Goal: Task Accomplishment & Management: Use online tool/utility

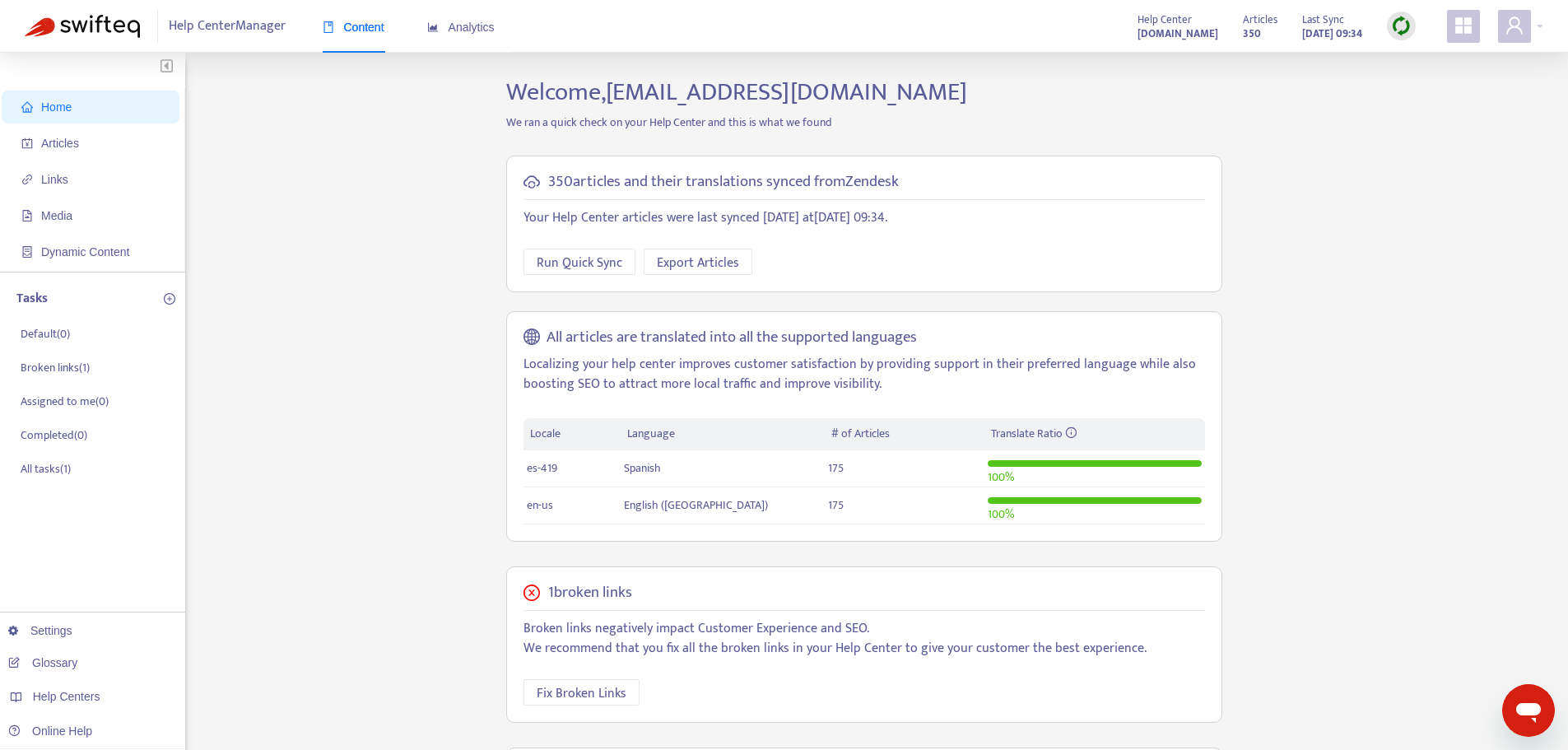
click at [1393, 23] on img at bounding box center [1401, 25] width 21 height 21
click at [1411, 89] on link "Full Sync" at bounding box center [1429, 85] width 60 height 19
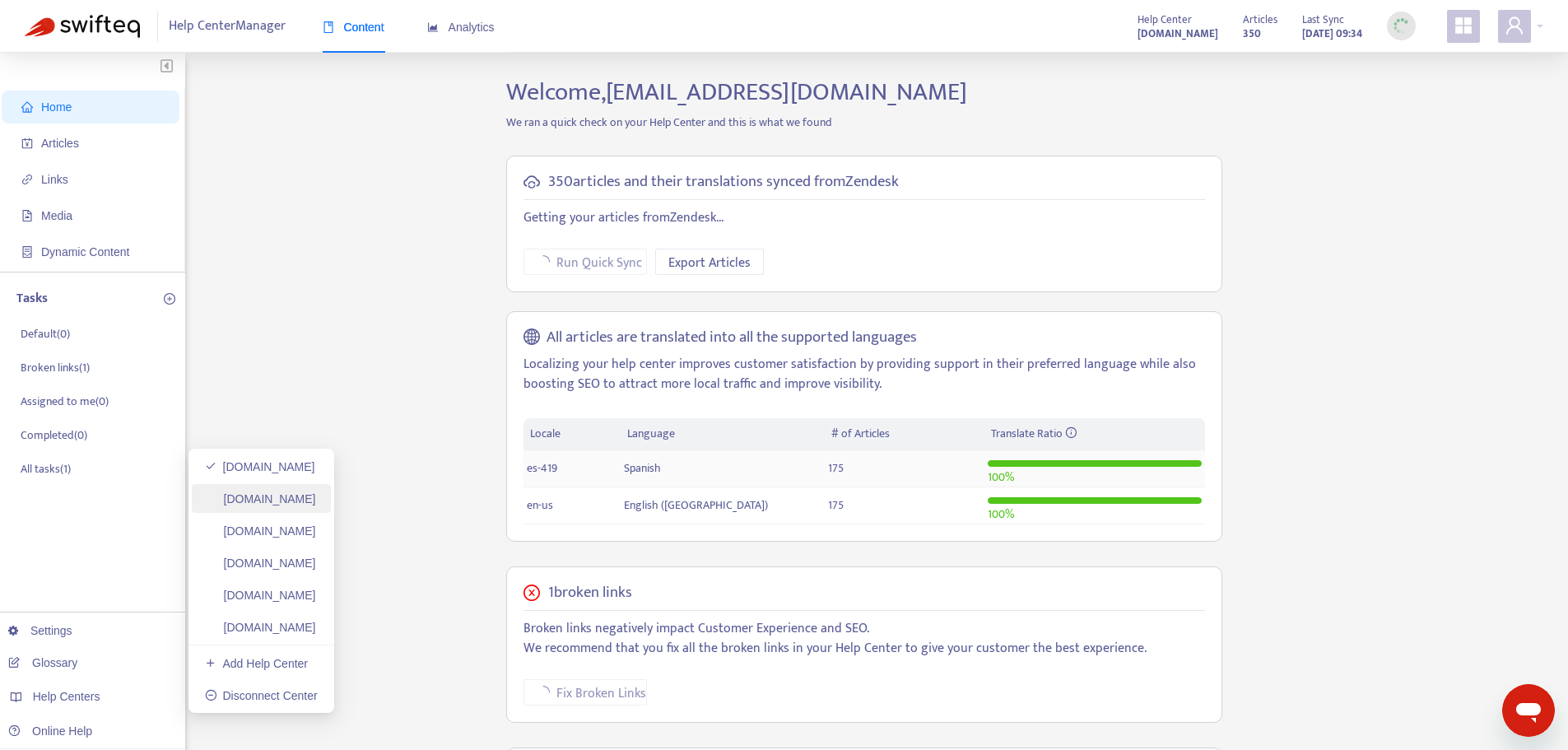
click at [316, 492] on link "[DOMAIN_NAME]" at bounding box center [261, 498] width 112 height 13
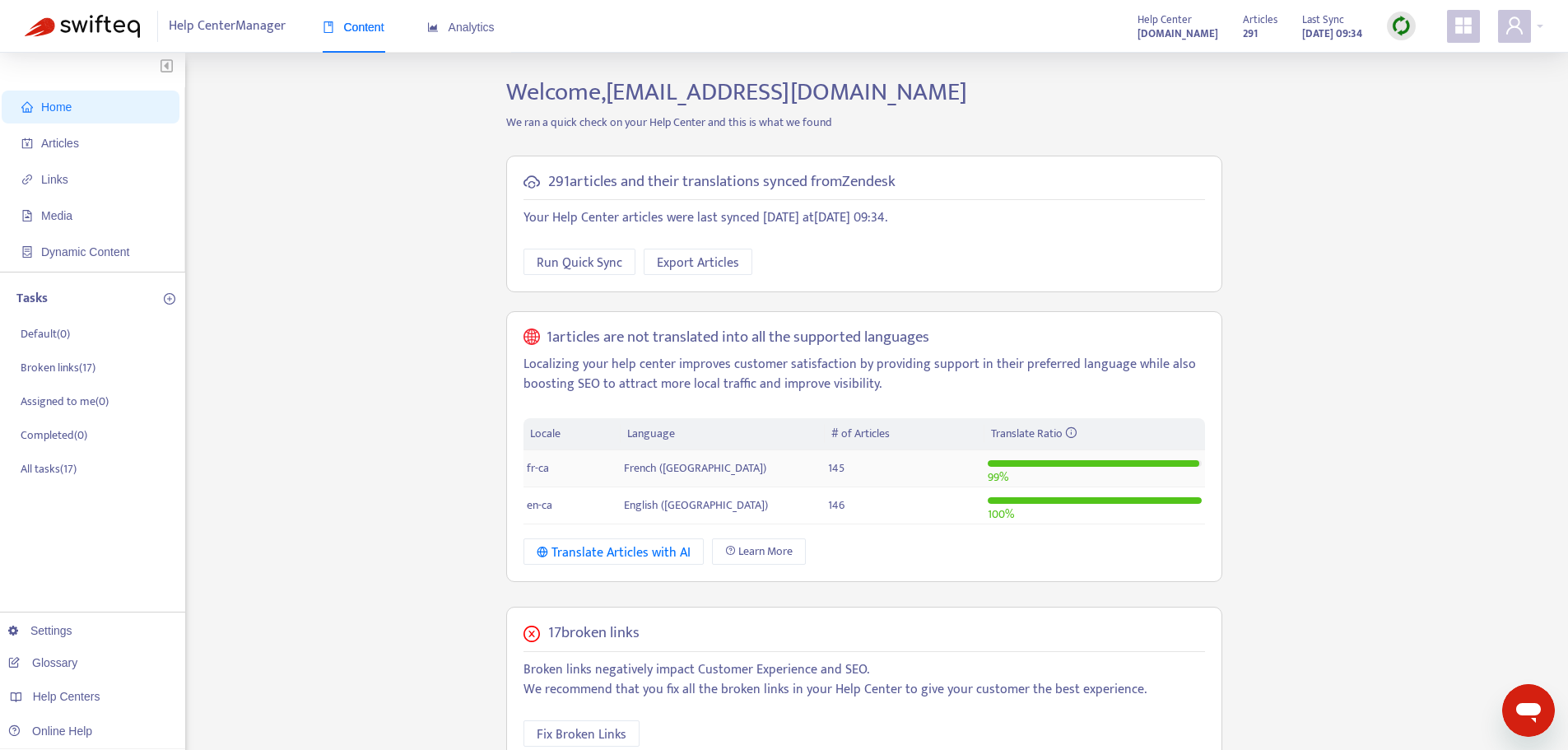
click at [1399, 17] on img at bounding box center [1401, 25] width 21 height 21
click at [1430, 86] on link "Full Sync" at bounding box center [1429, 85] width 60 height 19
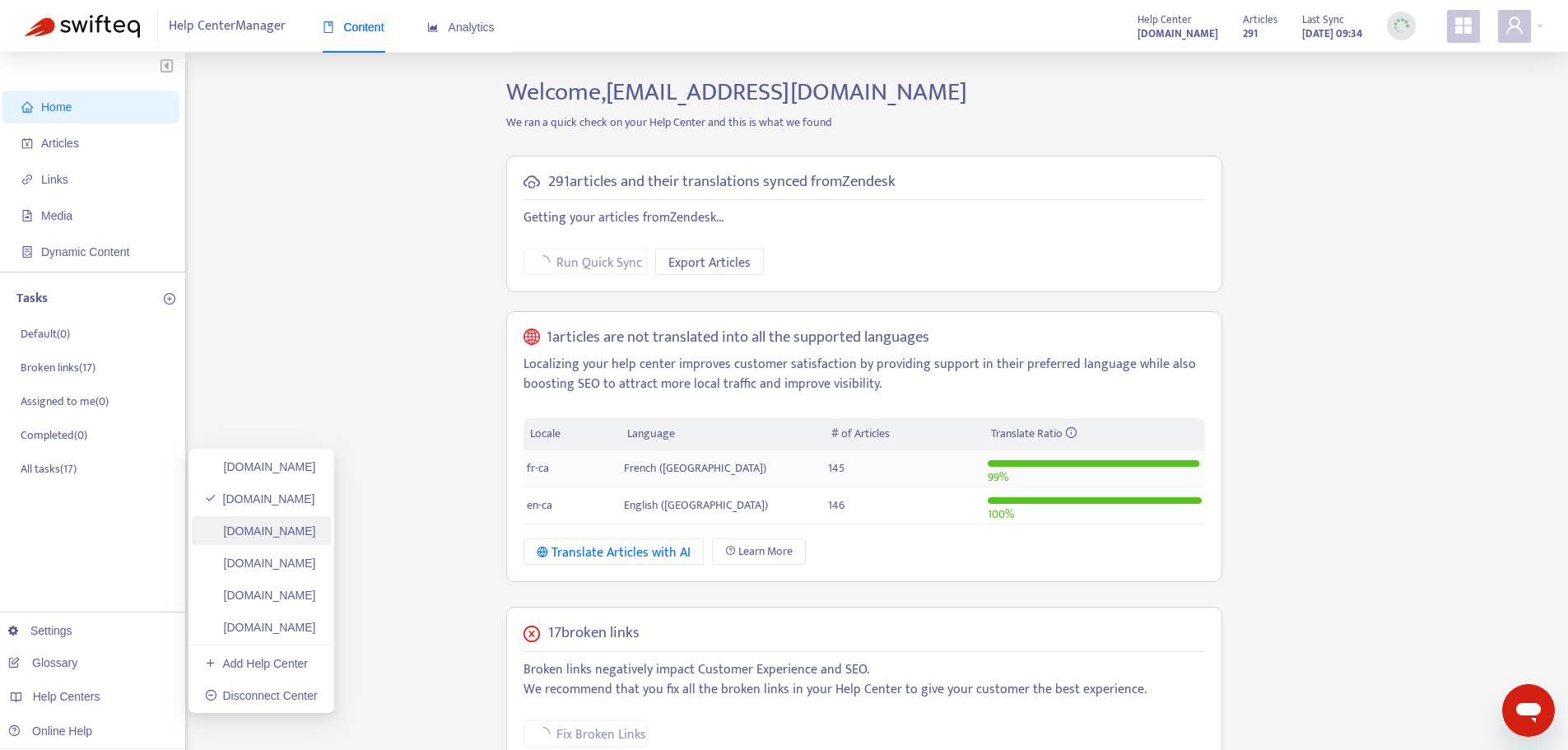
click at [288, 528] on link "[DOMAIN_NAME]" at bounding box center [261, 530] width 112 height 13
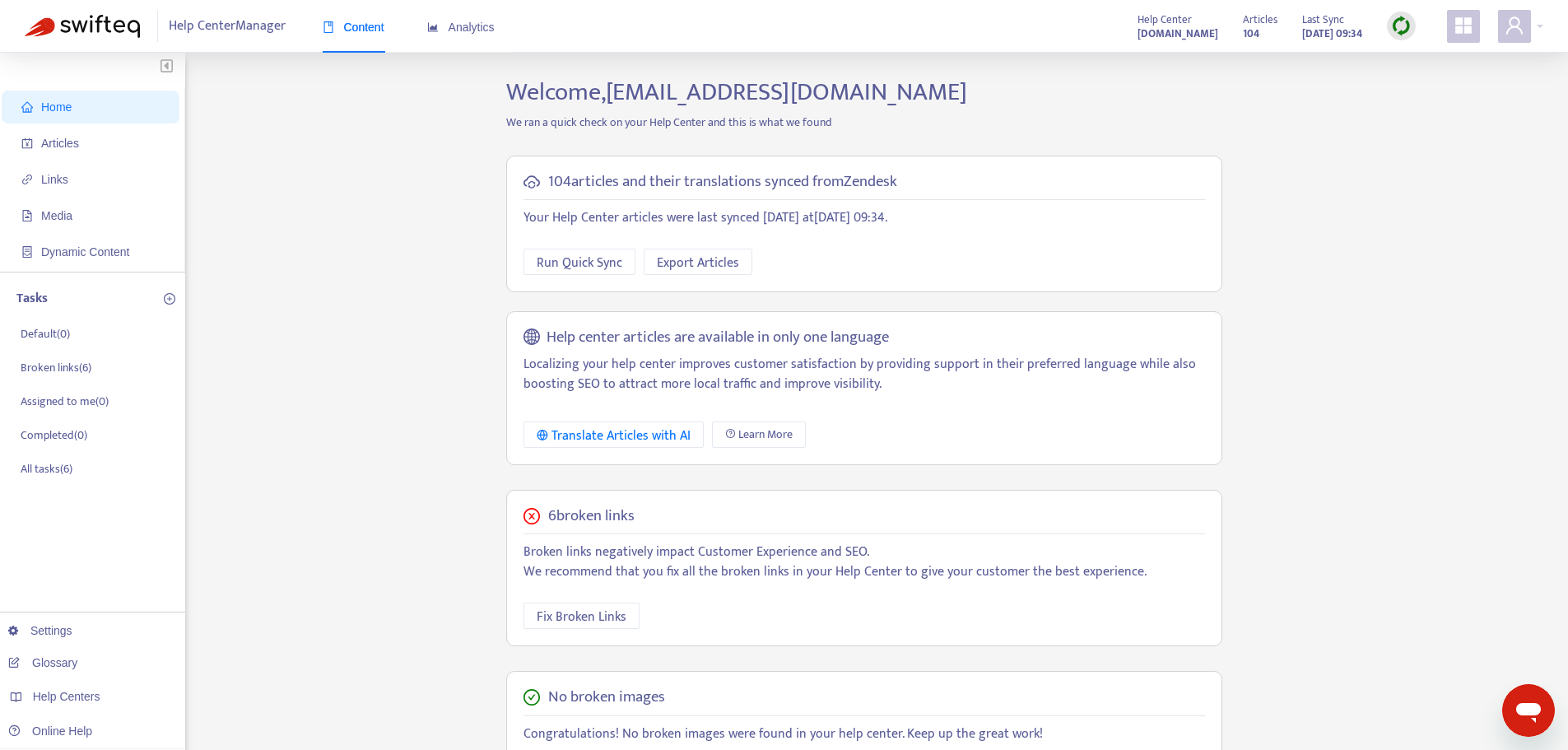
click at [1404, 22] on img at bounding box center [1401, 25] width 21 height 21
click at [1420, 86] on link "Full Sync" at bounding box center [1429, 85] width 60 height 19
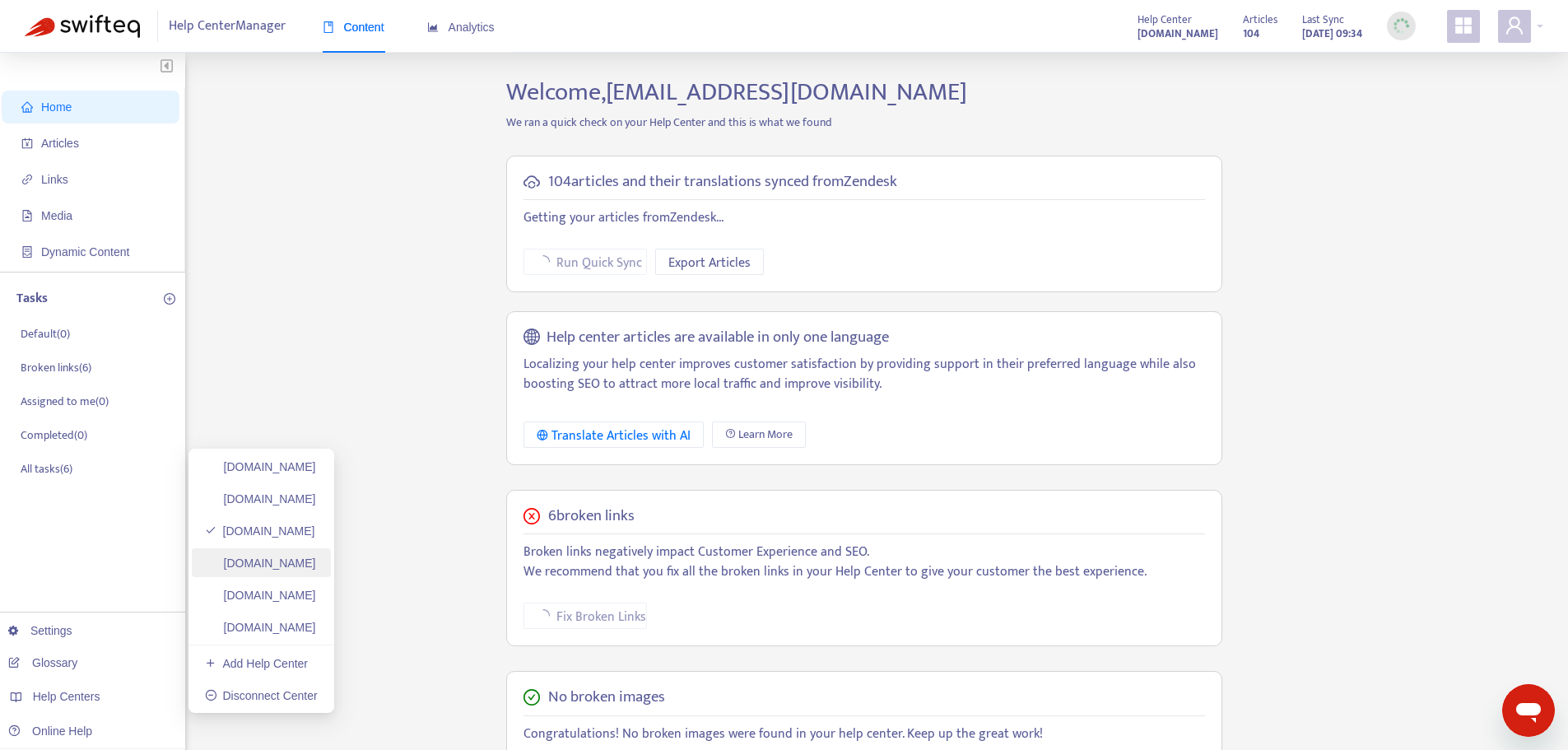
click at [316, 568] on link "[DOMAIN_NAME]" at bounding box center [261, 562] width 112 height 13
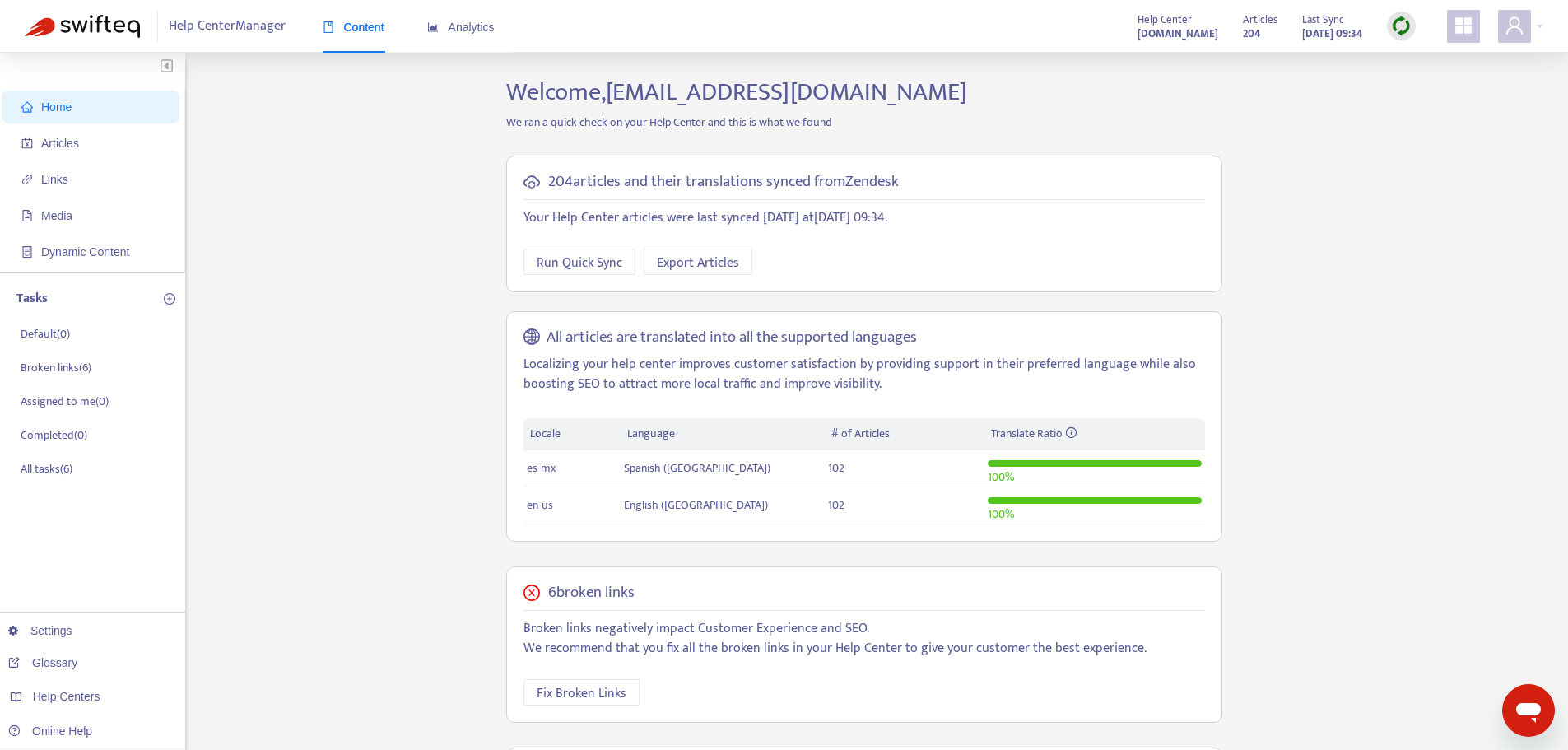
click at [1399, 28] on img at bounding box center [1401, 25] width 21 height 21
click at [1439, 87] on link "Full Sync" at bounding box center [1429, 85] width 60 height 19
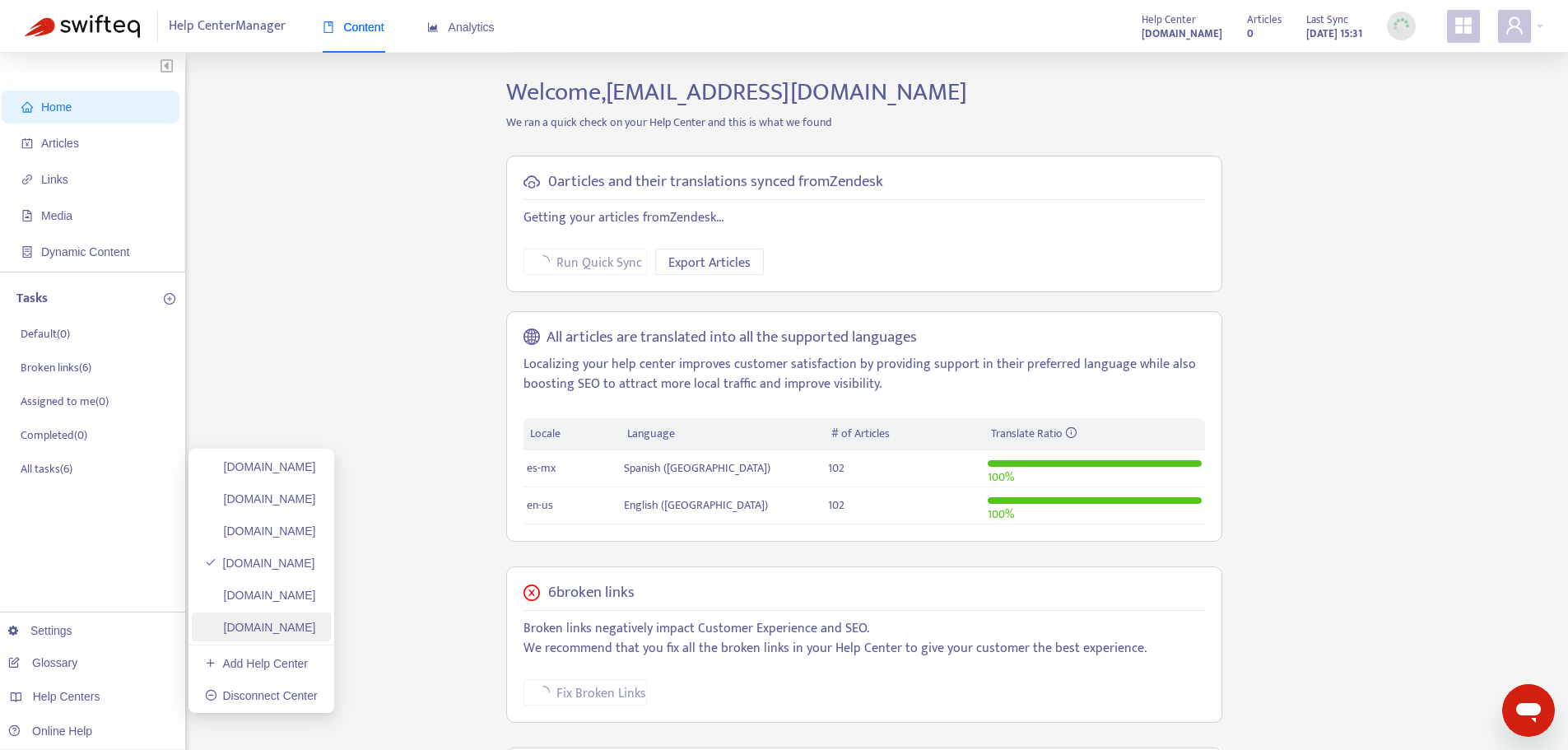
click at [311, 620] on link "[DOMAIN_NAME]" at bounding box center [261, 626] width 112 height 13
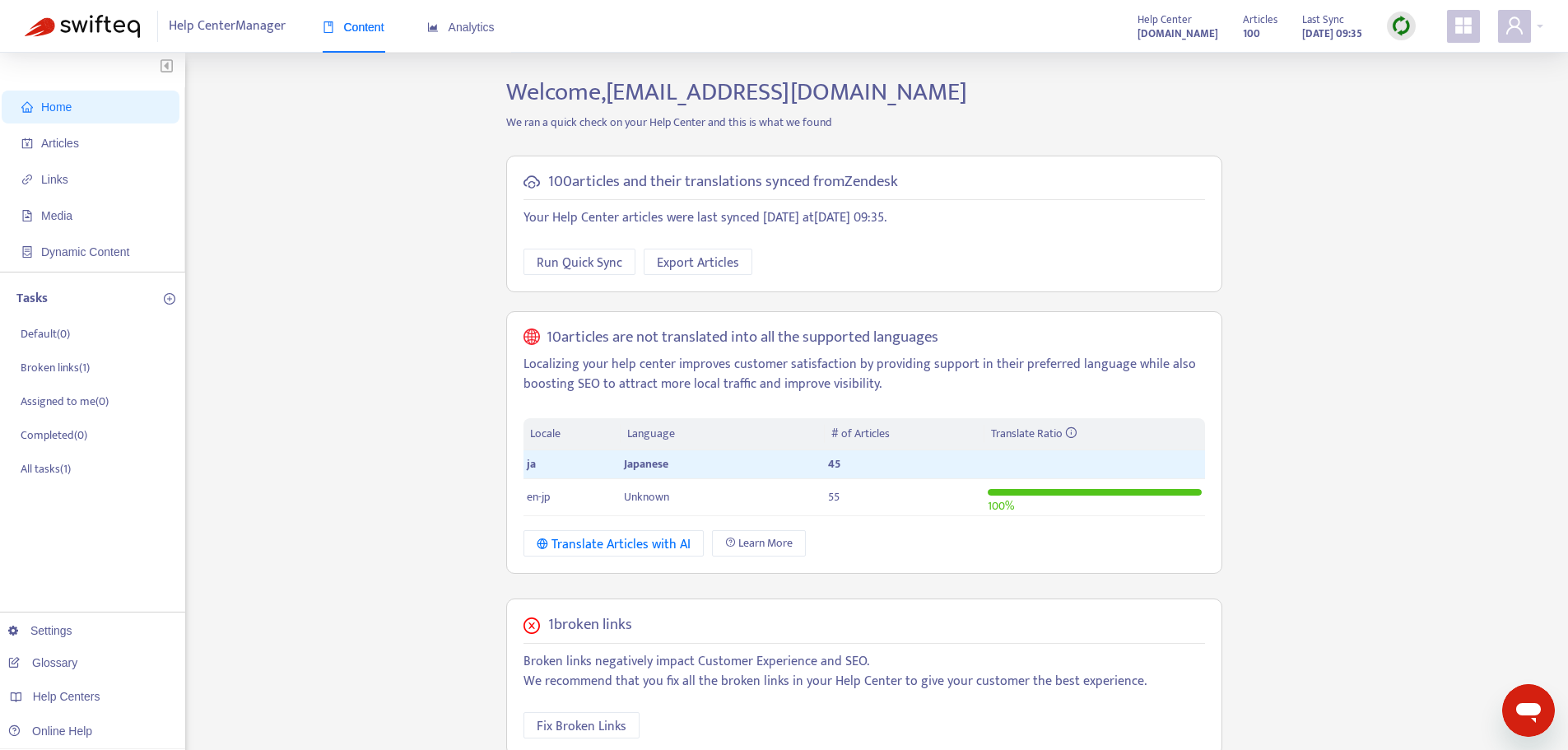
click at [1395, 24] on img at bounding box center [1401, 25] width 21 height 21
click at [1448, 81] on link "Full Sync" at bounding box center [1429, 85] width 60 height 19
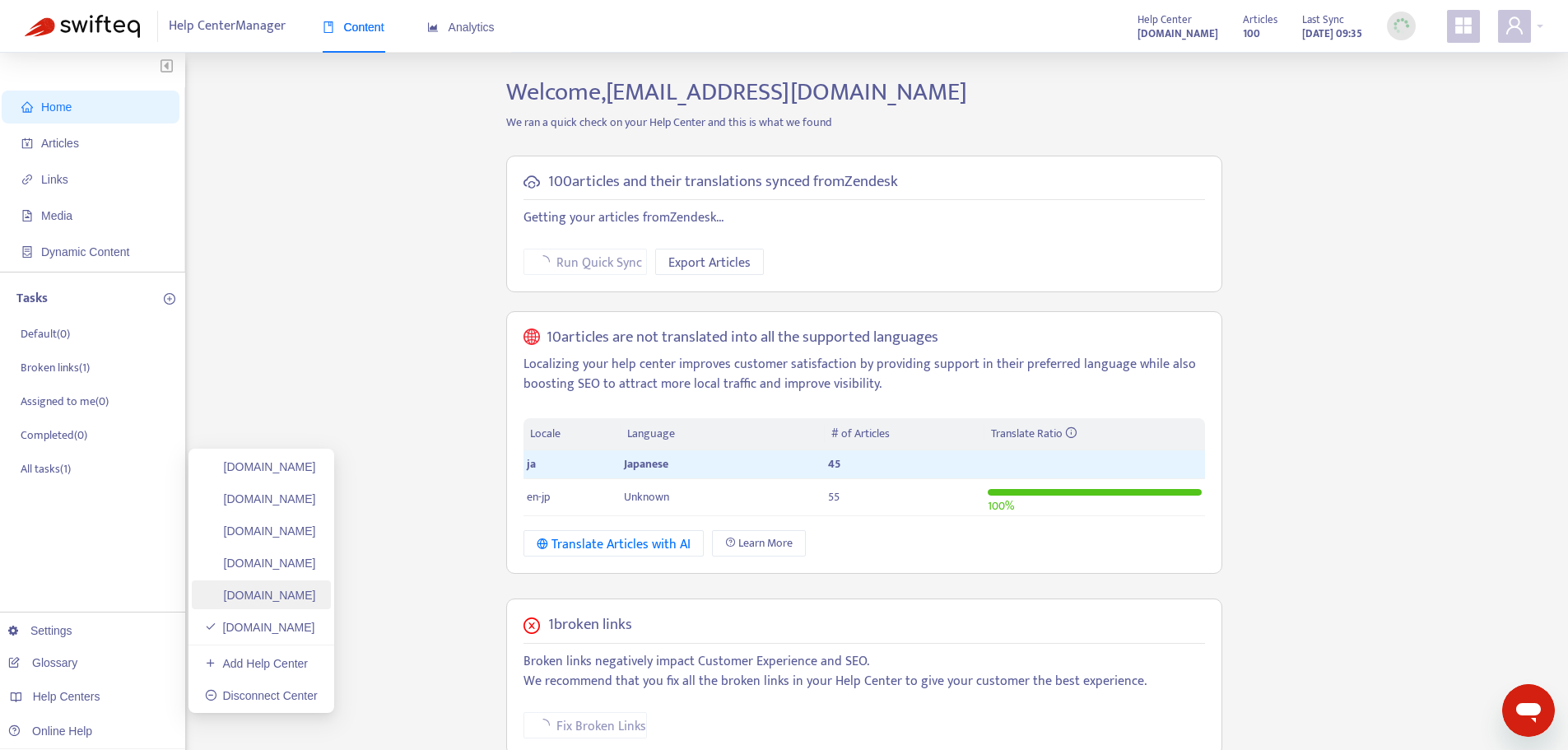
click at [316, 599] on link "[DOMAIN_NAME]" at bounding box center [261, 595] width 112 height 13
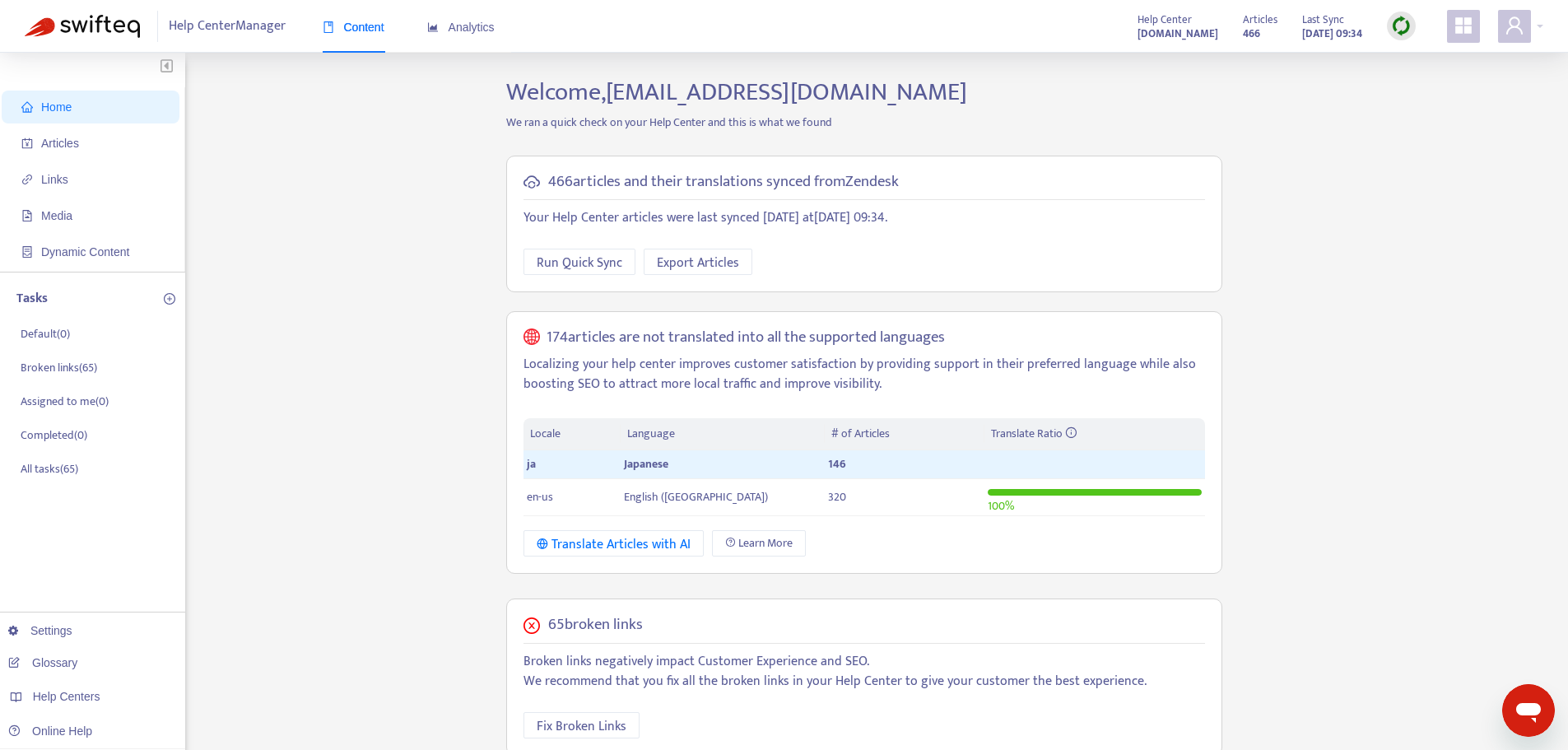
click at [1403, 18] on img at bounding box center [1401, 25] width 21 height 21
click at [1419, 92] on link "Full Sync" at bounding box center [1429, 85] width 60 height 19
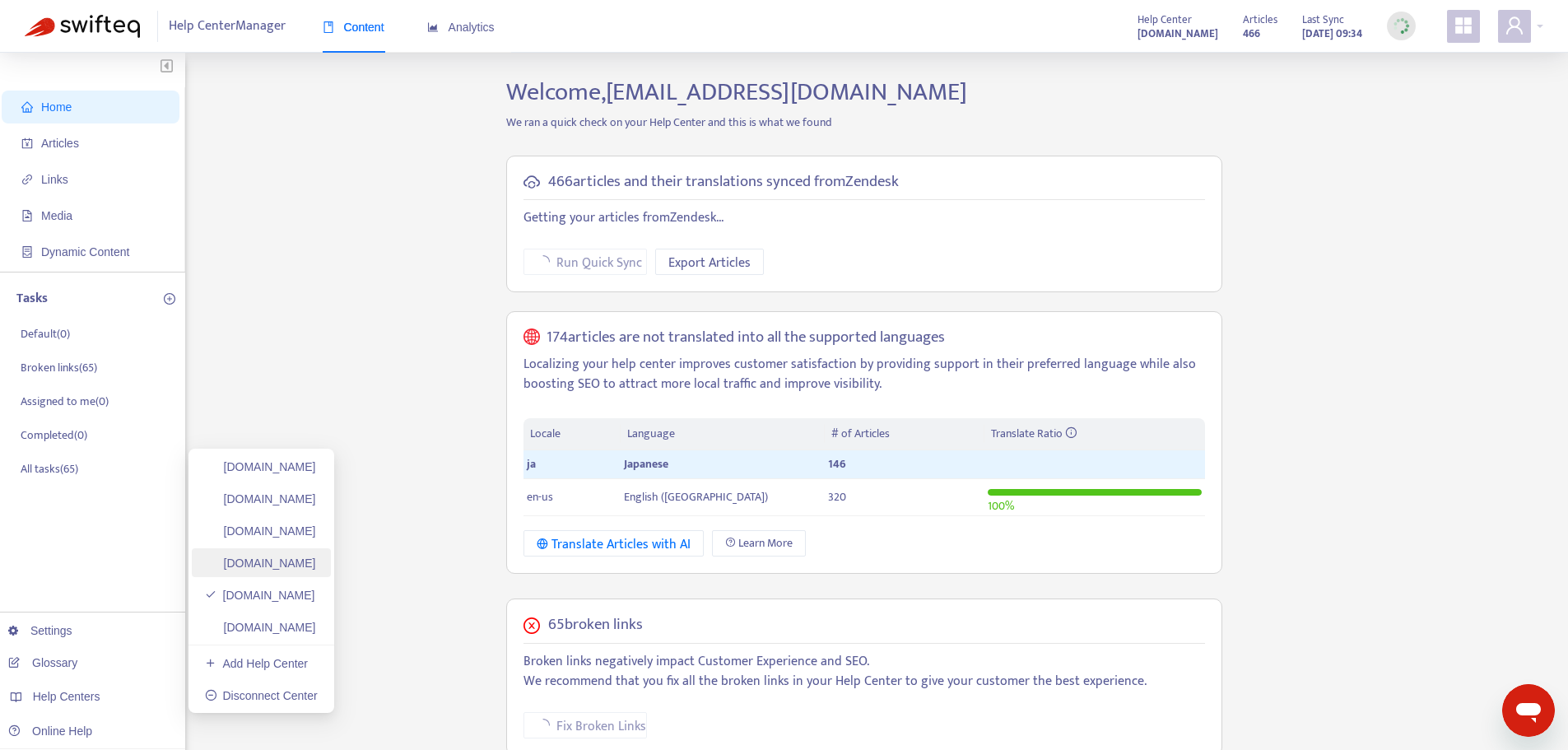
click at [311, 556] on link "[DOMAIN_NAME]" at bounding box center [261, 562] width 112 height 13
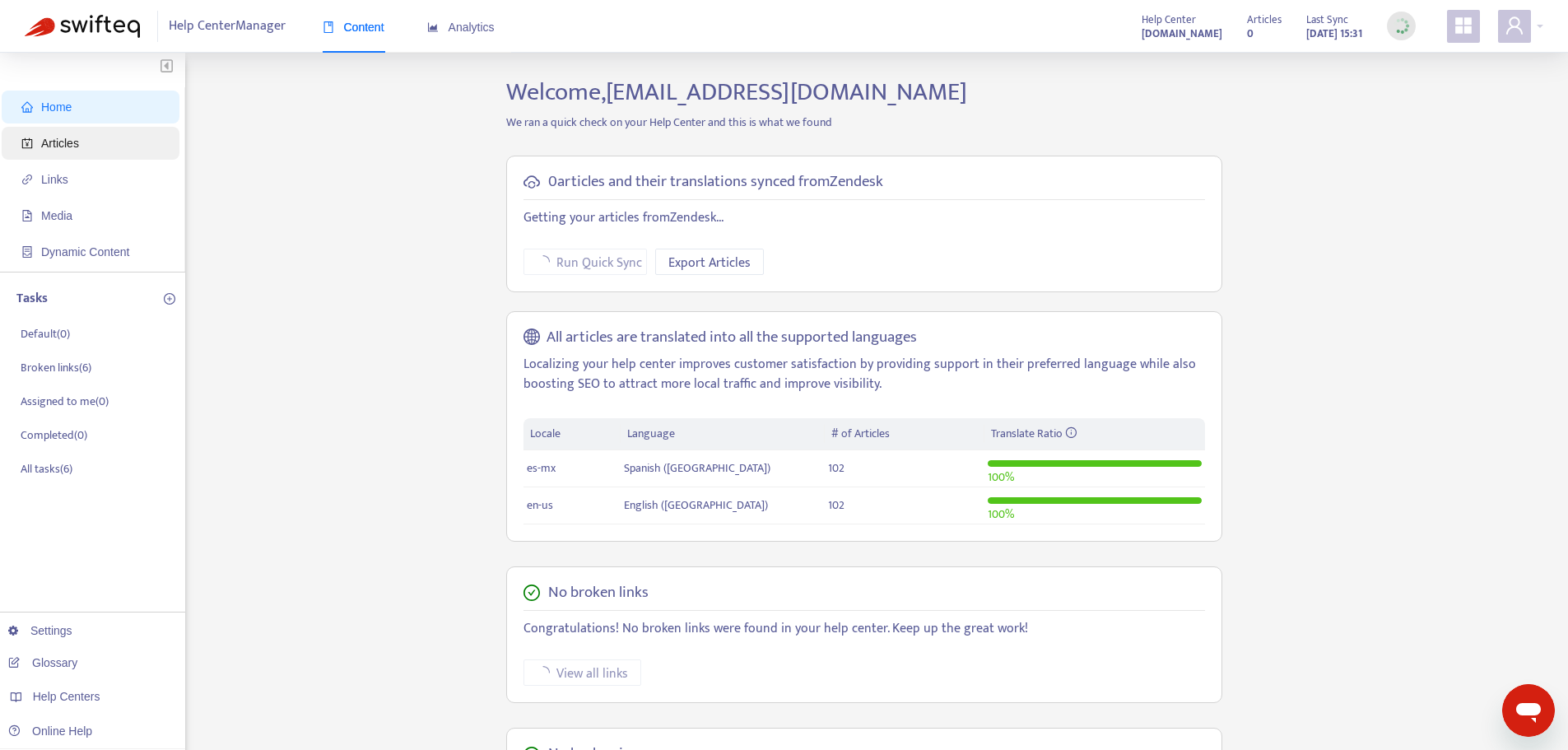
click at [61, 143] on span "Articles" at bounding box center [60, 143] width 38 height 13
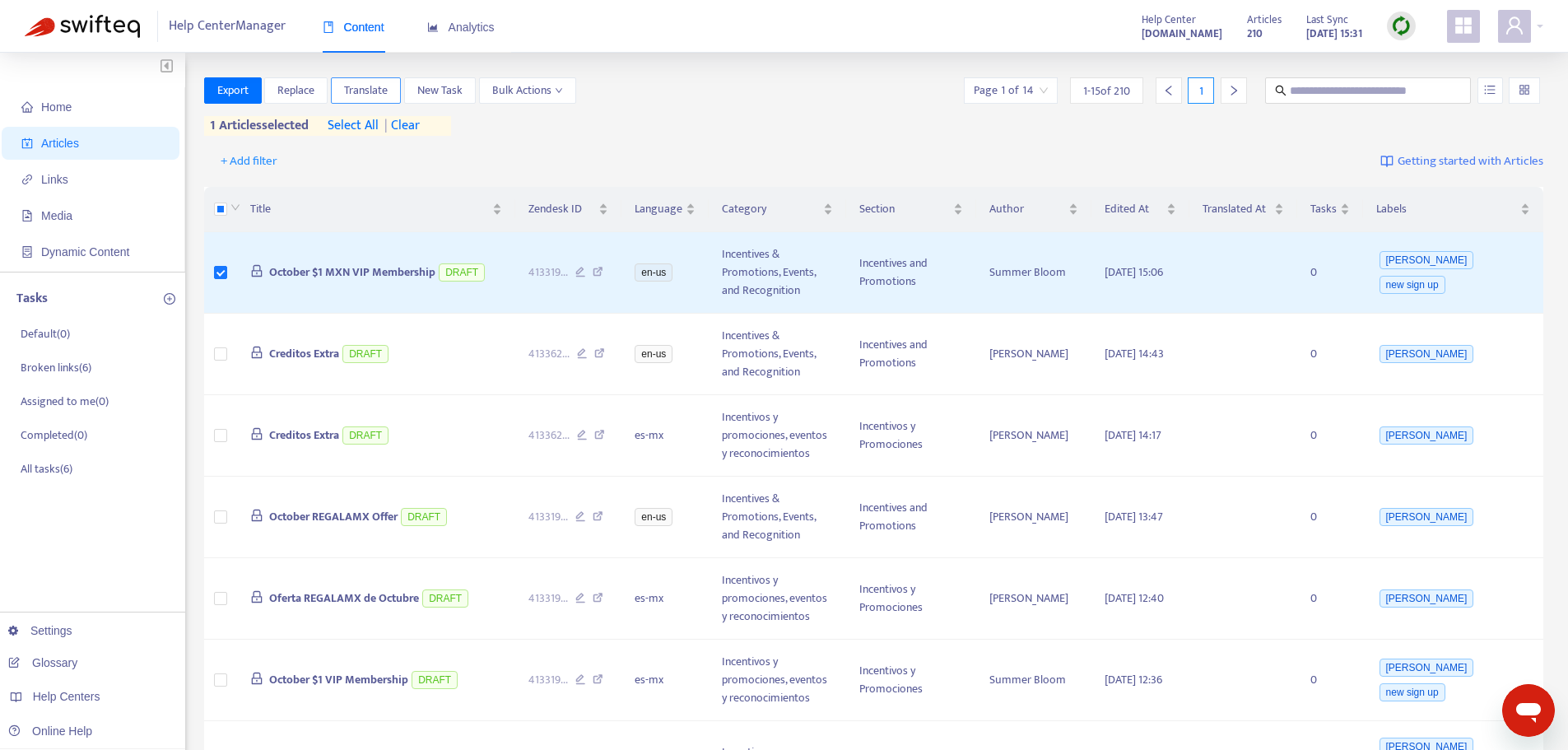
click at [382, 79] on button "Translate" at bounding box center [366, 90] width 70 height 26
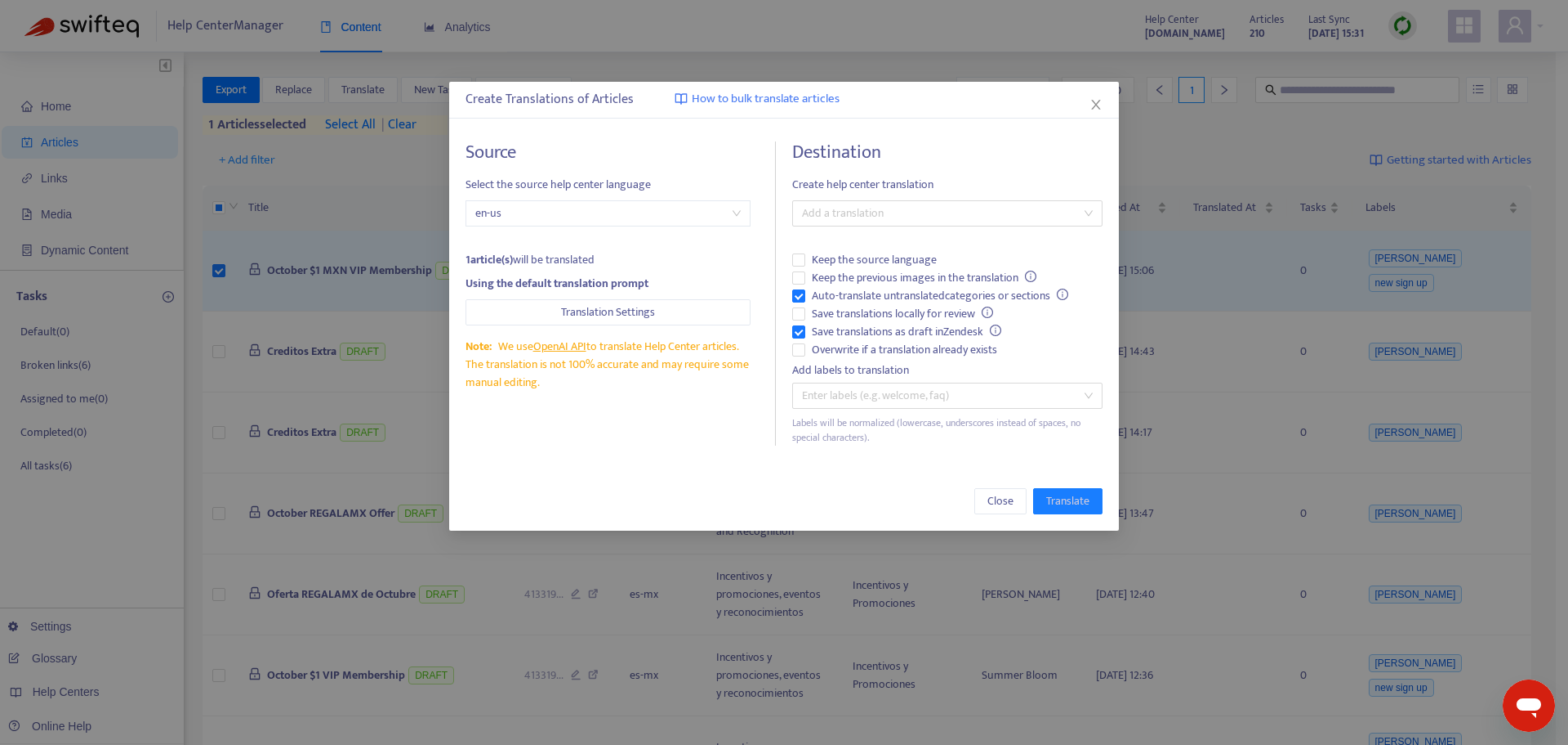
click at [817, 359] on div "Destination Create help center translation Add a translation Keep the source la…" at bounding box center [948, 293] width 311 height 304
click at [817, 353] on span "Overwrite if a translation already exists" at bounding box center [905, 350] width 198 height 18
click at [837, 295] on span "Auto-translate untranslated categories or sections" at bounding box center [941, 295] width 270 height 18
click at [901, 198] on div "Destination Create help center translation Add a translation Keep the source la…" at bounding box center [948, 293] width 311 height 304
click at [909, 218] on div at bounding box center [939, 214] width 285 height 19
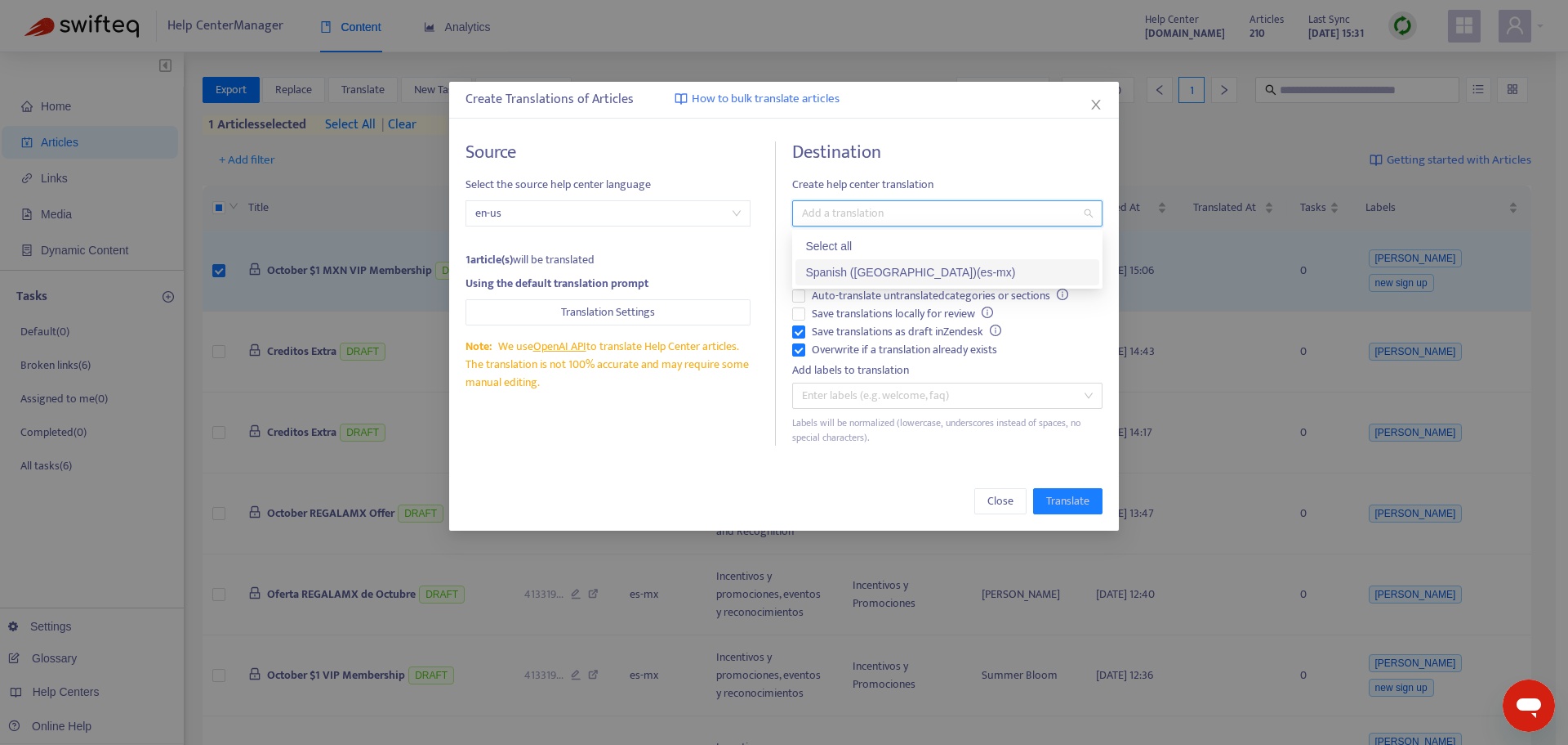
click at [901, 263] on div "Spanish ([GEOGRAPHIC_DATA]) ( es-mx )" at bounding box center [948, 272] width 284 height 18
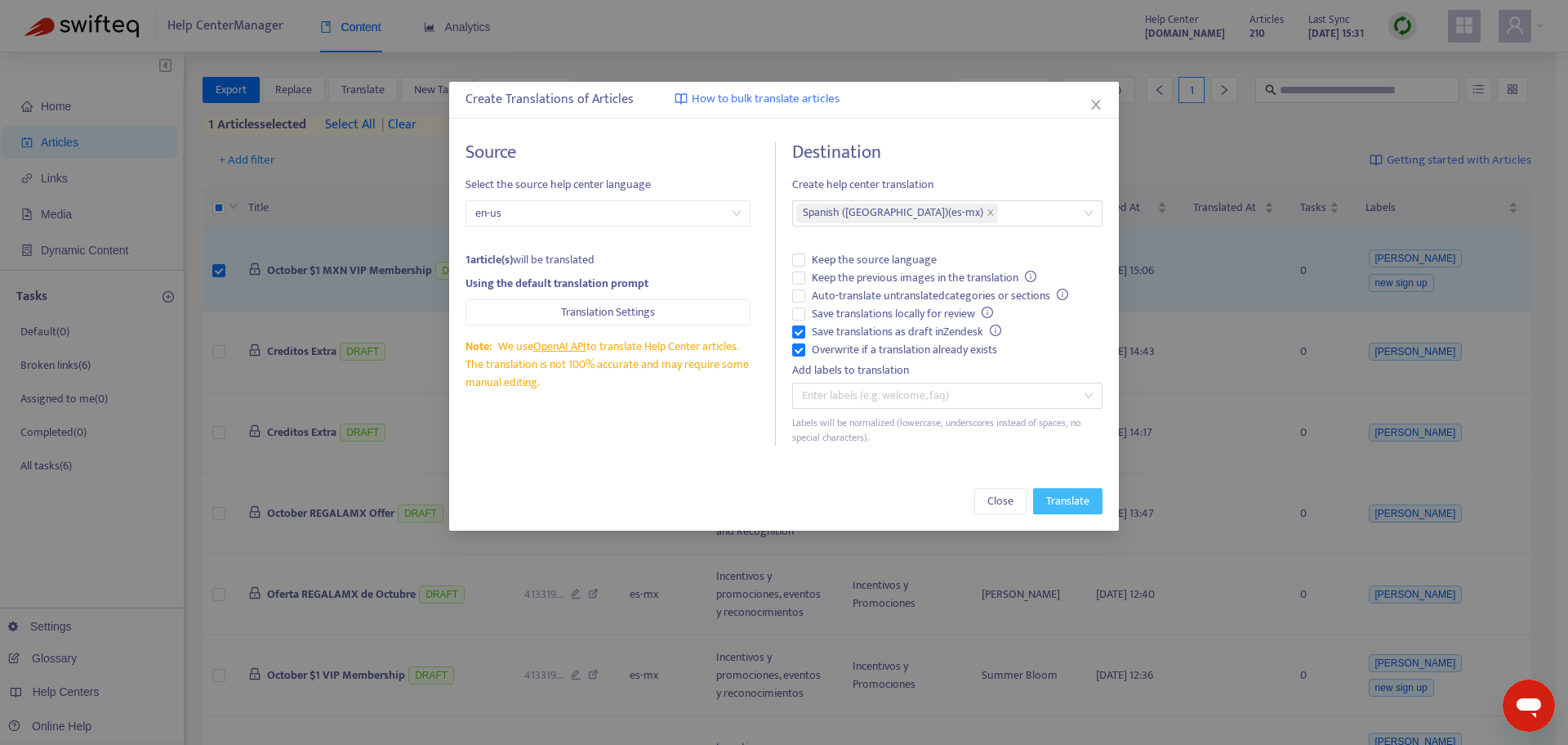
click at [1077, 501] on span "Translate" at bounding box center [1068, 501] width 44 height 18
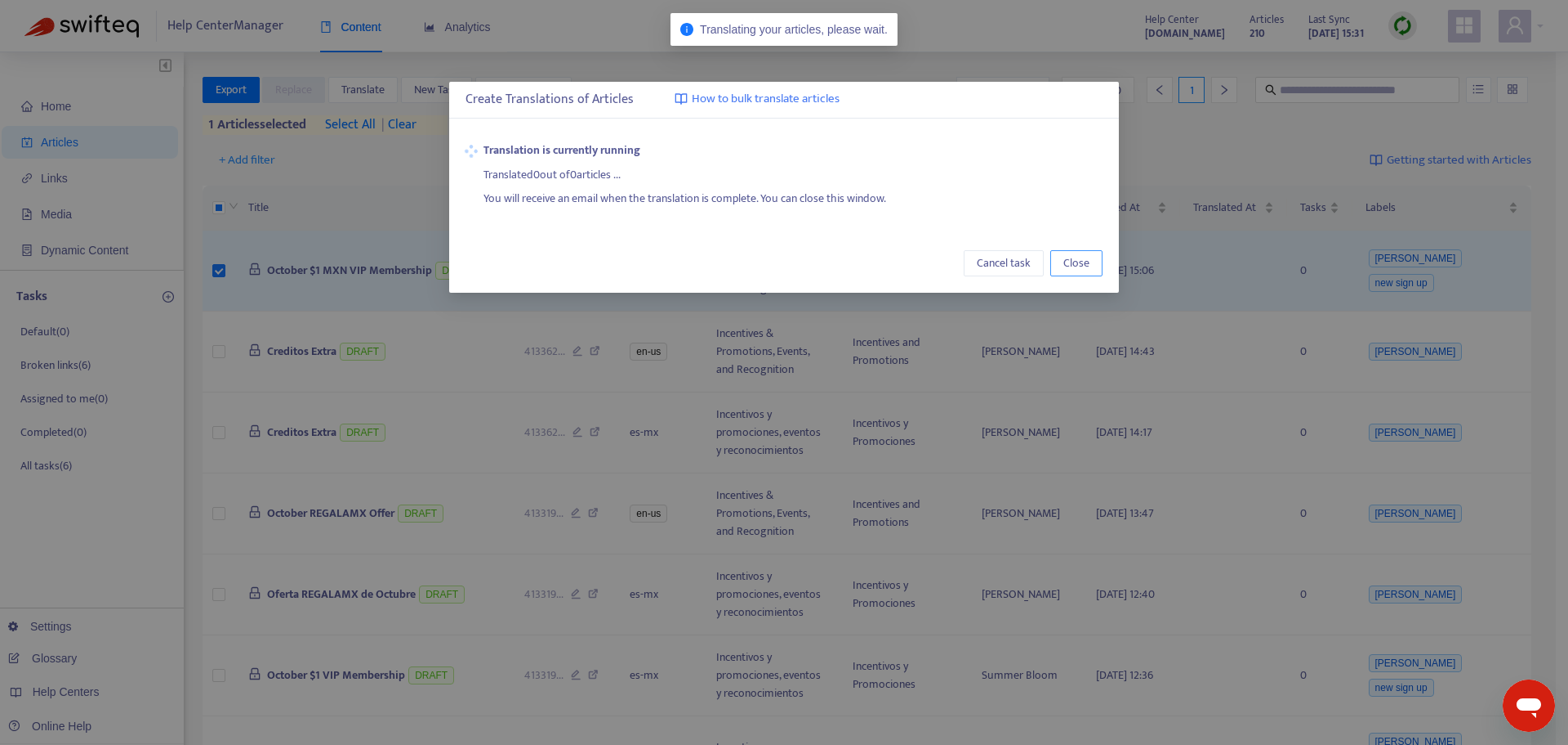
click at [1061, 259] on button "Close" at bounding box center [1077, 262] width 52 height 26
